Goal: Task Accomplishment & Management: Manage account settings

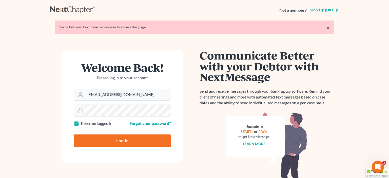
click at [133, 143] on input "Log In" at bounding box center [122, 140] width 97 height 13
type input "Thinking..."
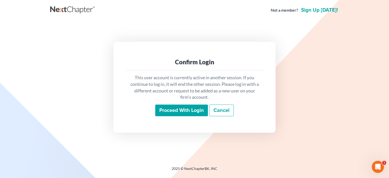
click at [185, 110] on input "Proceed with login" at bounding box center [181, 110] width 53 height 12
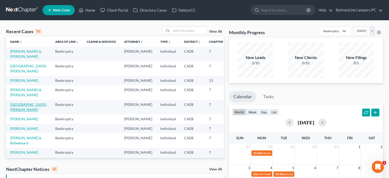
click at [23, 112] on link "[GEOGRAPHIC_DATA], [PERSON_NAME]" at bounding box center [28, 106] width 37 height 9
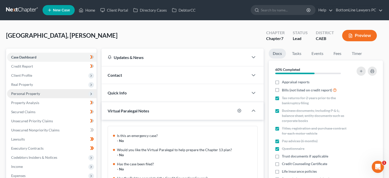
scroll to position [280, 0]
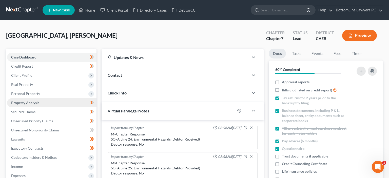
click at [34, 101] on span "Property Analysis" at bounding box center [25, 102] width 28 height 4
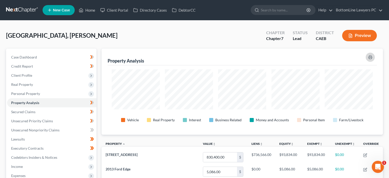
click at [370, 56] on icon "button" at bounding box center [370, 57] width 4 height 4
click at [33, 84] on span "Real Property" at bounding box center [51, 84] width 89 height 9
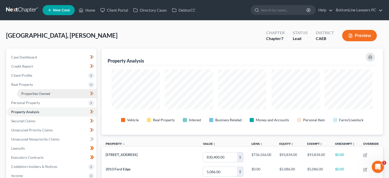
click at [43, 94] on span "Properties Owned" at bounding box center [35, 93] width 29 height 4
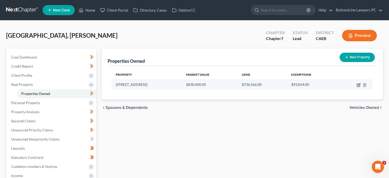
click at [358, 84] on icon "button" at bounding box center [358, 84] width 2 height 2
select select "4"
select select "0"
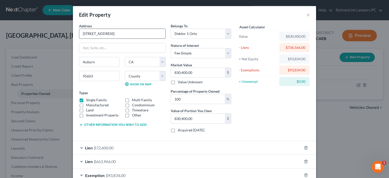
drag, startPoint x: 83, startPoint y: 33, endPoint x: 125, endPoint y: 33, distance: 41.7
click at [125, 33] on input "[STREET_ADDRESS]" at bounding box center [122, 34] width 86 height 10
click at [125, 34] on input "[STREET_ADDRESS]" at bounding box center [122, 34] width 86 height 10
drag, startPoint x: 124, startPoint y: 34, endPoint x: 75, endPoint y: 33, distance: 49.6
click at [79, 33] on input "[STREET_ADDRESS]" at bounding box center [122, 34] width 86 height 10
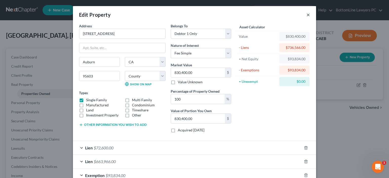
click at [308, 16] on button "×" at bounding box center [308, 15] width 4 height 6
